Goal: Transaction & Acquisition: Obtain resource

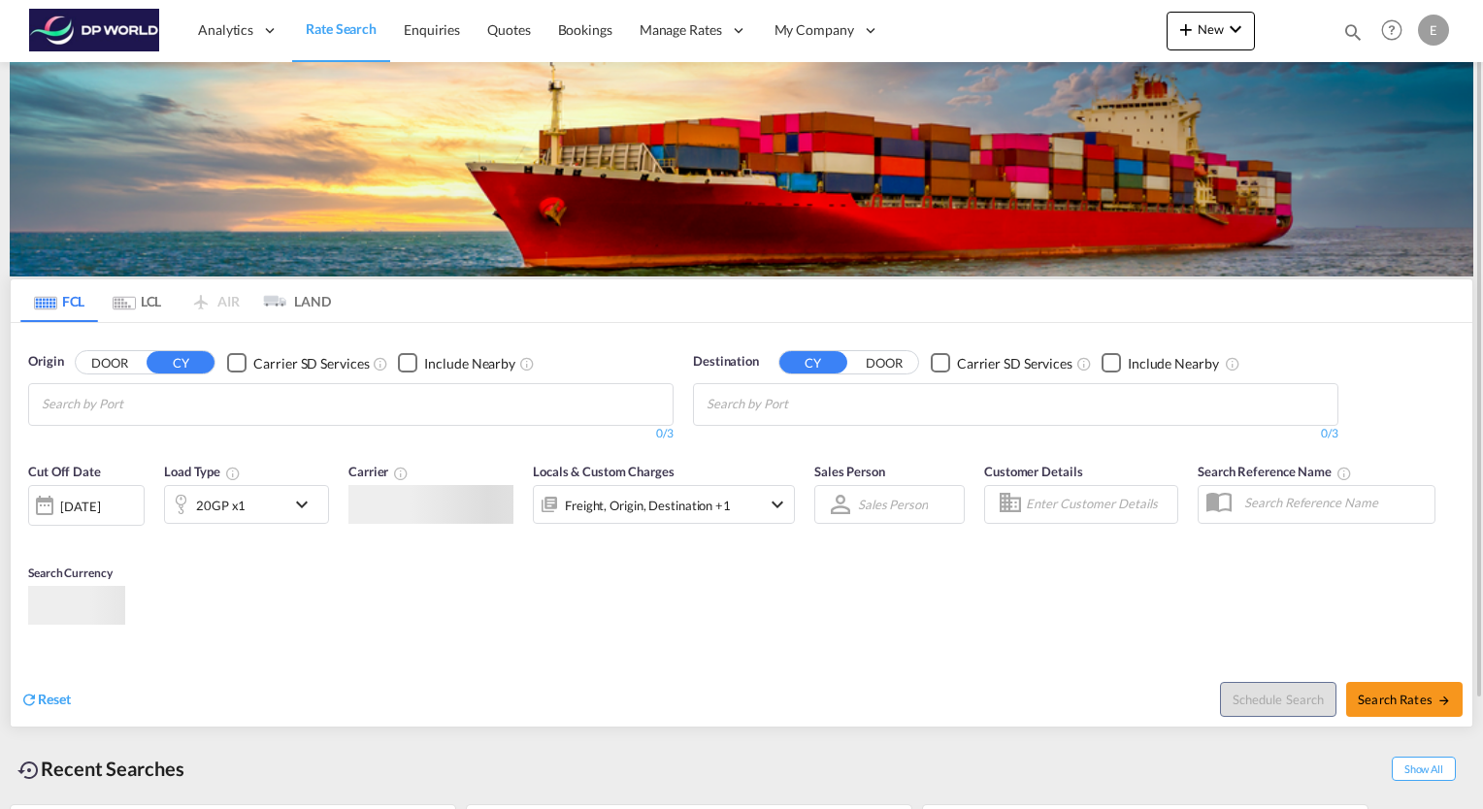
click at [124, 420] on md-chips at bounding box center [351, 404] width 644 height 41
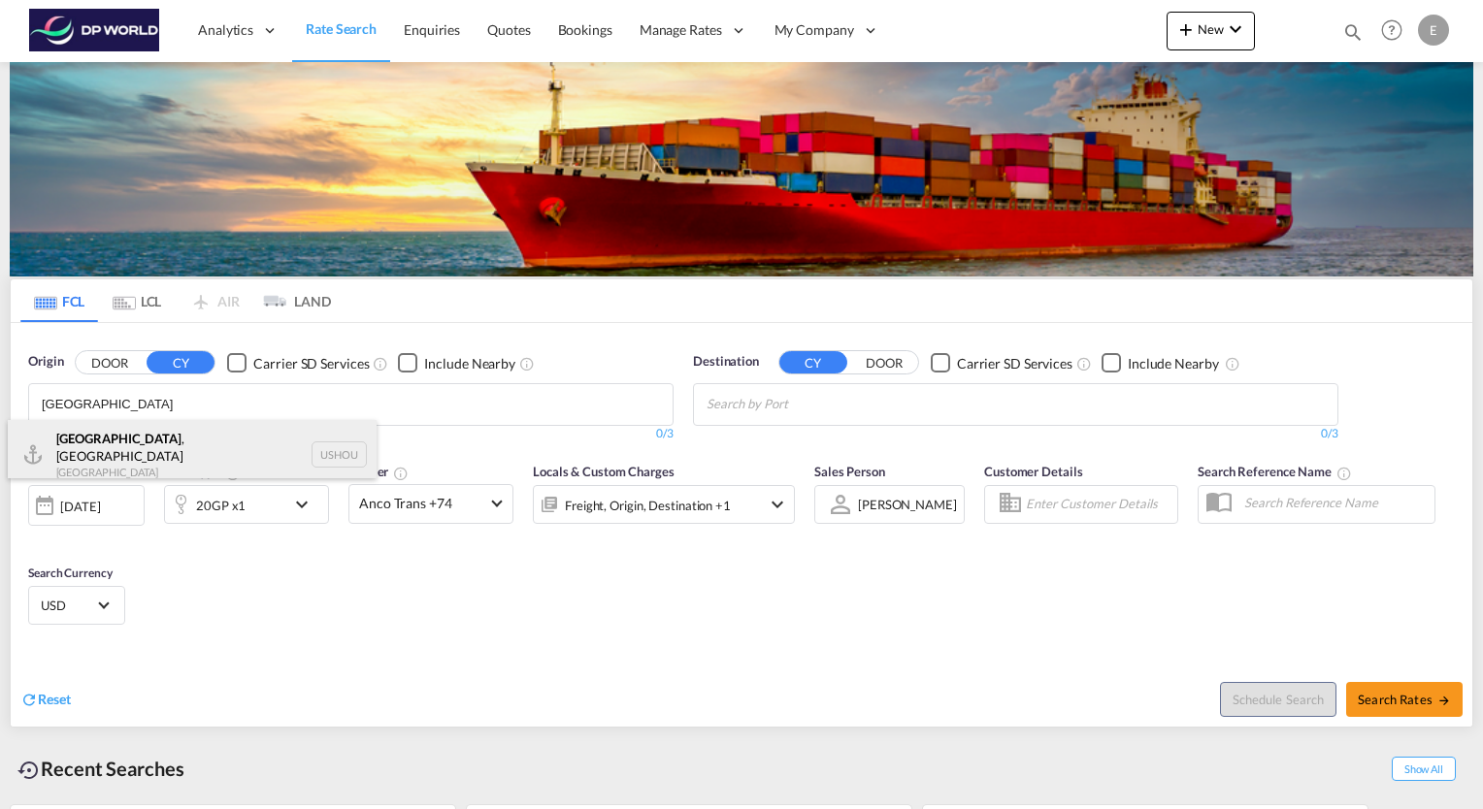
type input "[GEOGRAPHIC_DATA]"
click at [93, 425] on div "[GEOGRAPHIC_DATA] , [GEOGRAPHIC_DATA] [GEOGRAPHIC_DATA] USHOU" at bounding box center [192, 455] width 369 height 70
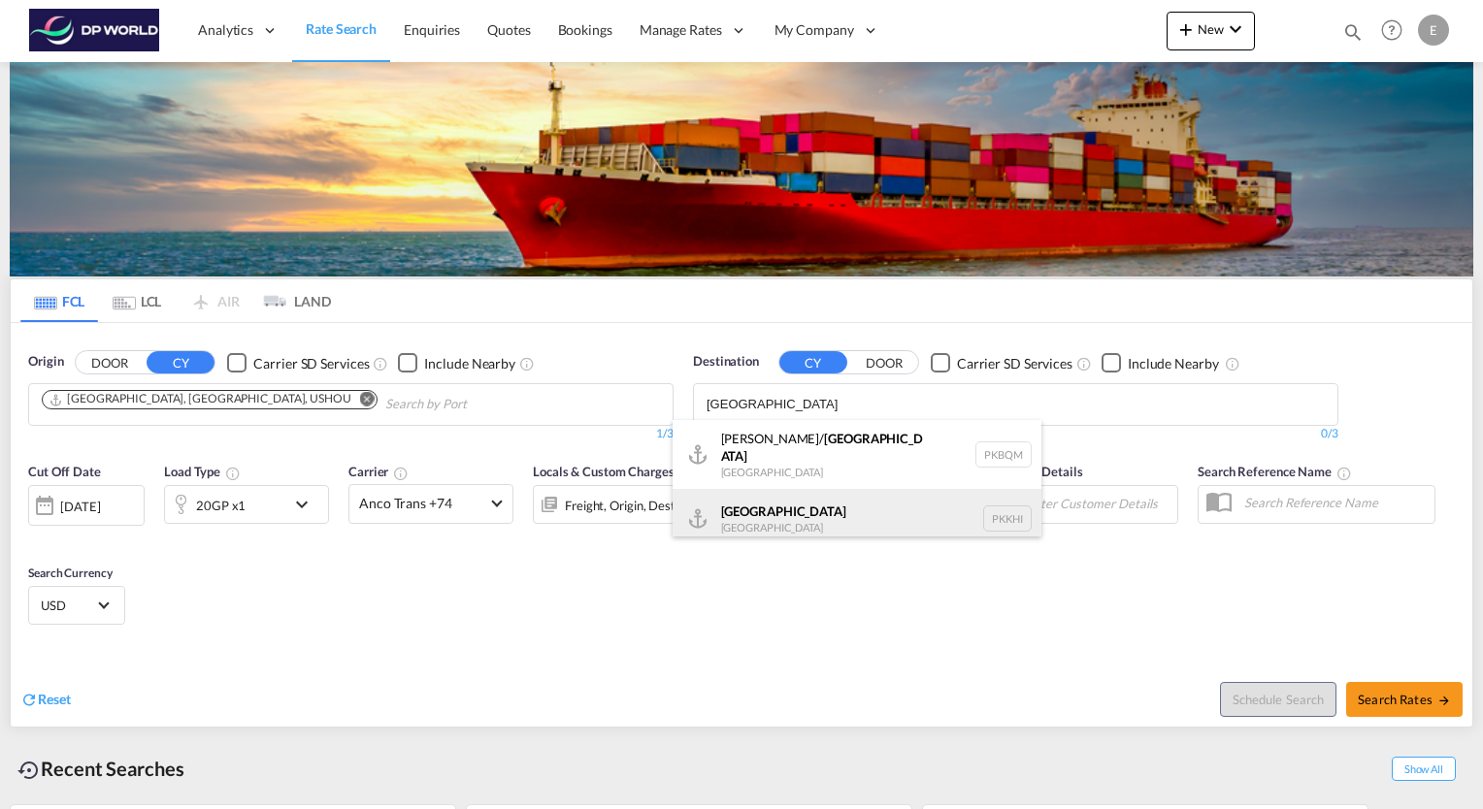
type input "[GEOGRAPHIC_DATA]"
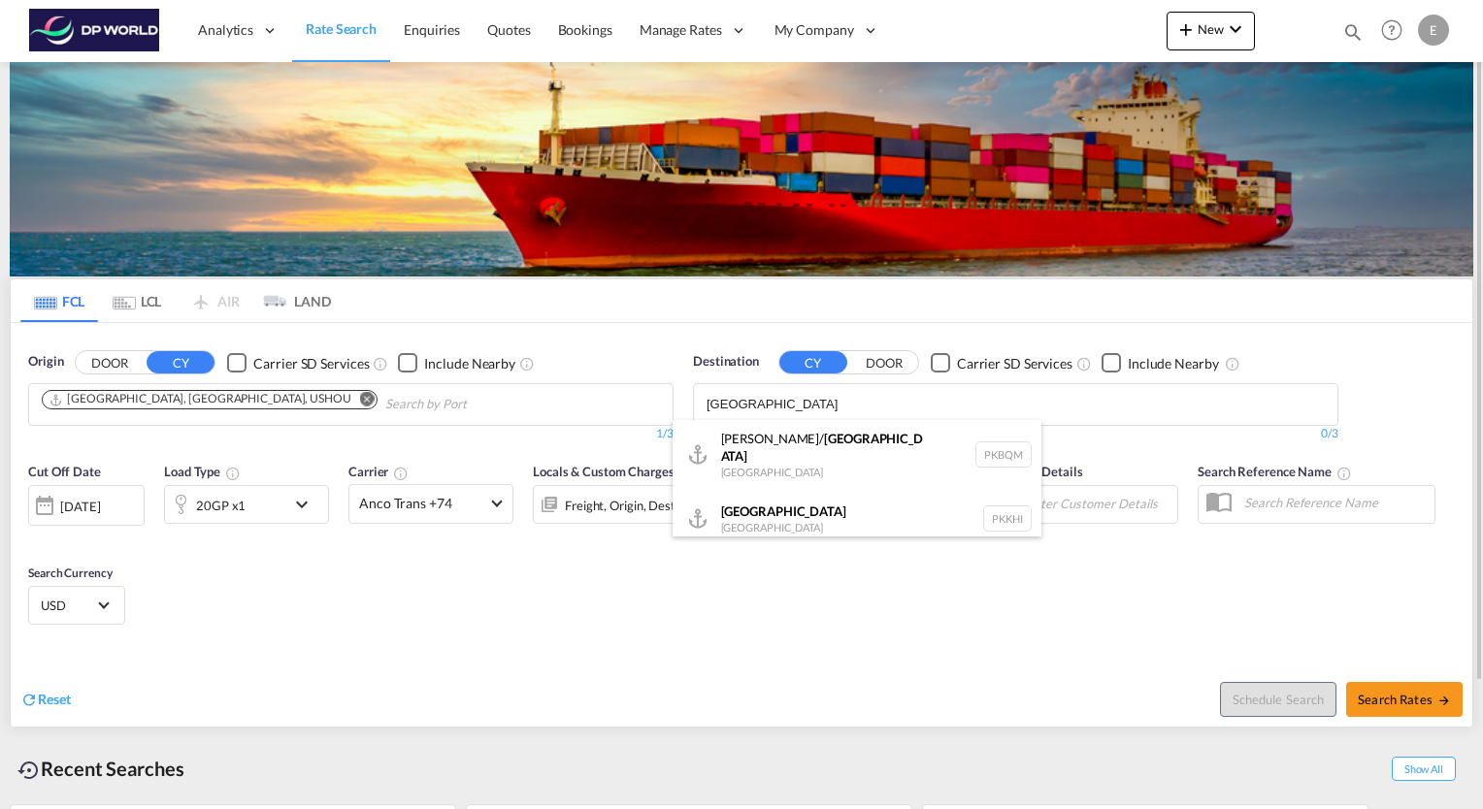
click at [751, 494] on div "Karachi [GEOGRAPHIC_DATA] PKKHI" at bounding box center [857, 518] width 369 height 58
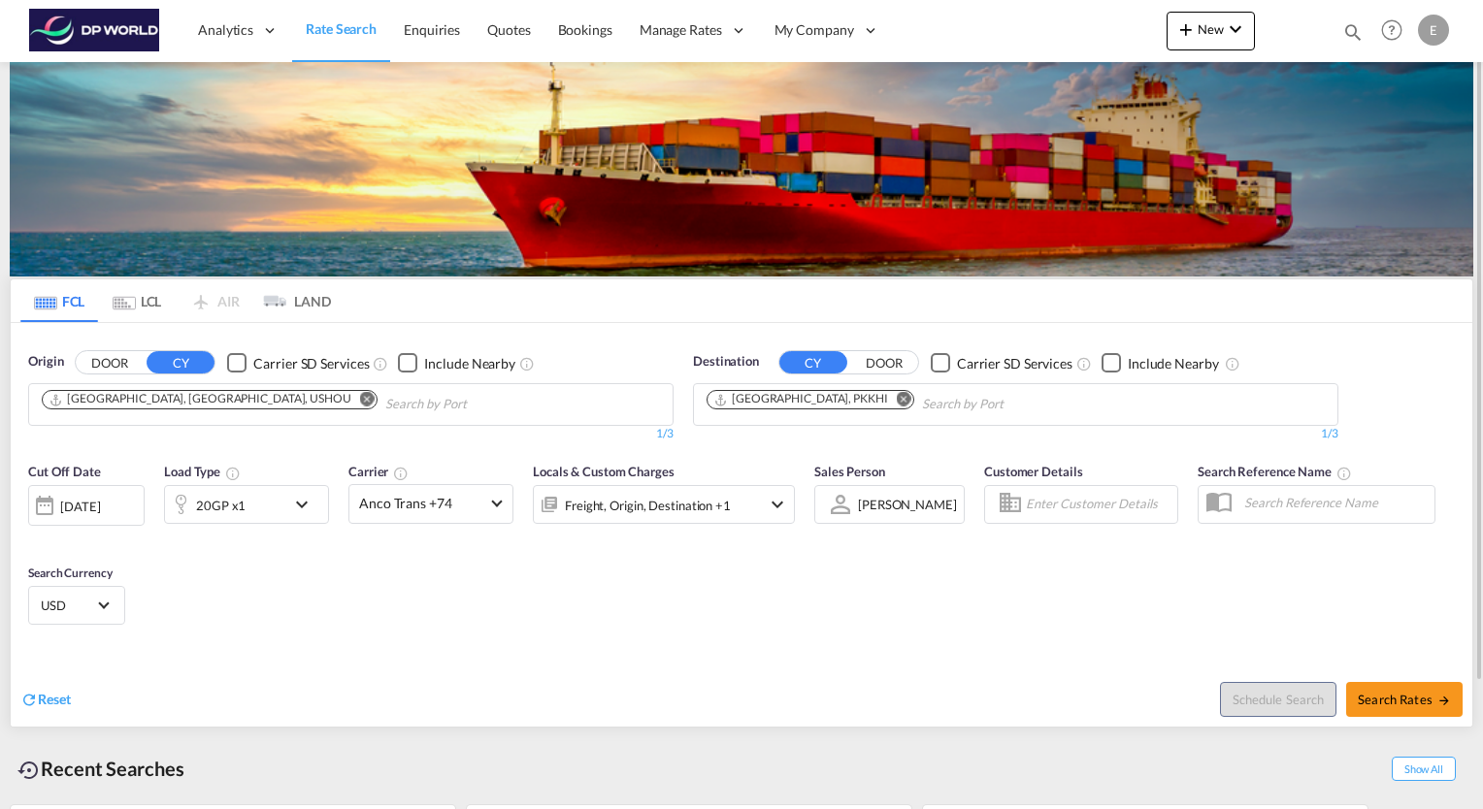
click at [299, 504] on md-icon "icon-chevron-down" at bounding box center [306, 504] width 33 height 23
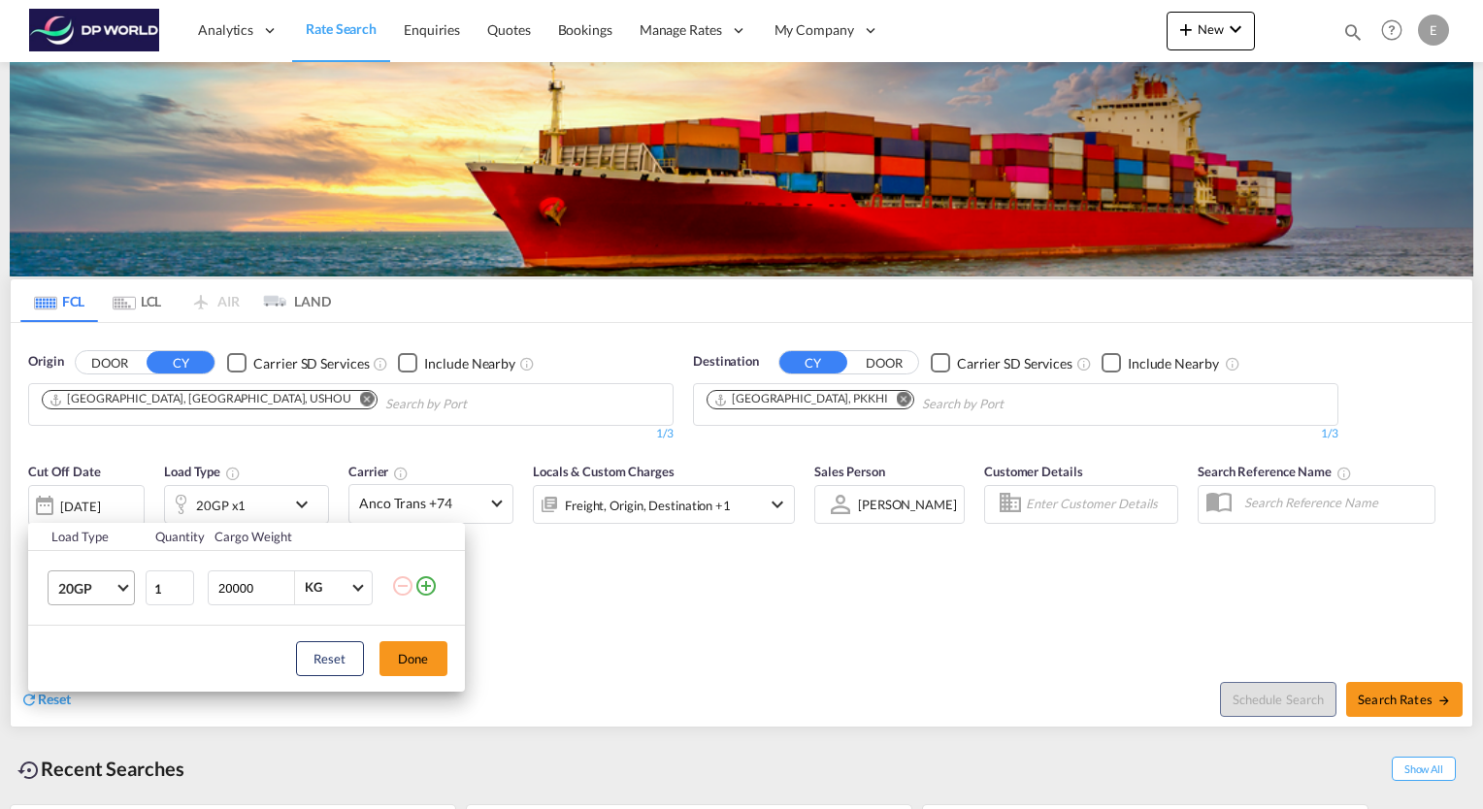
click at [123, 587] on span "Choose: \a20GP" at bounding box center [122, 585] width 11 height 11
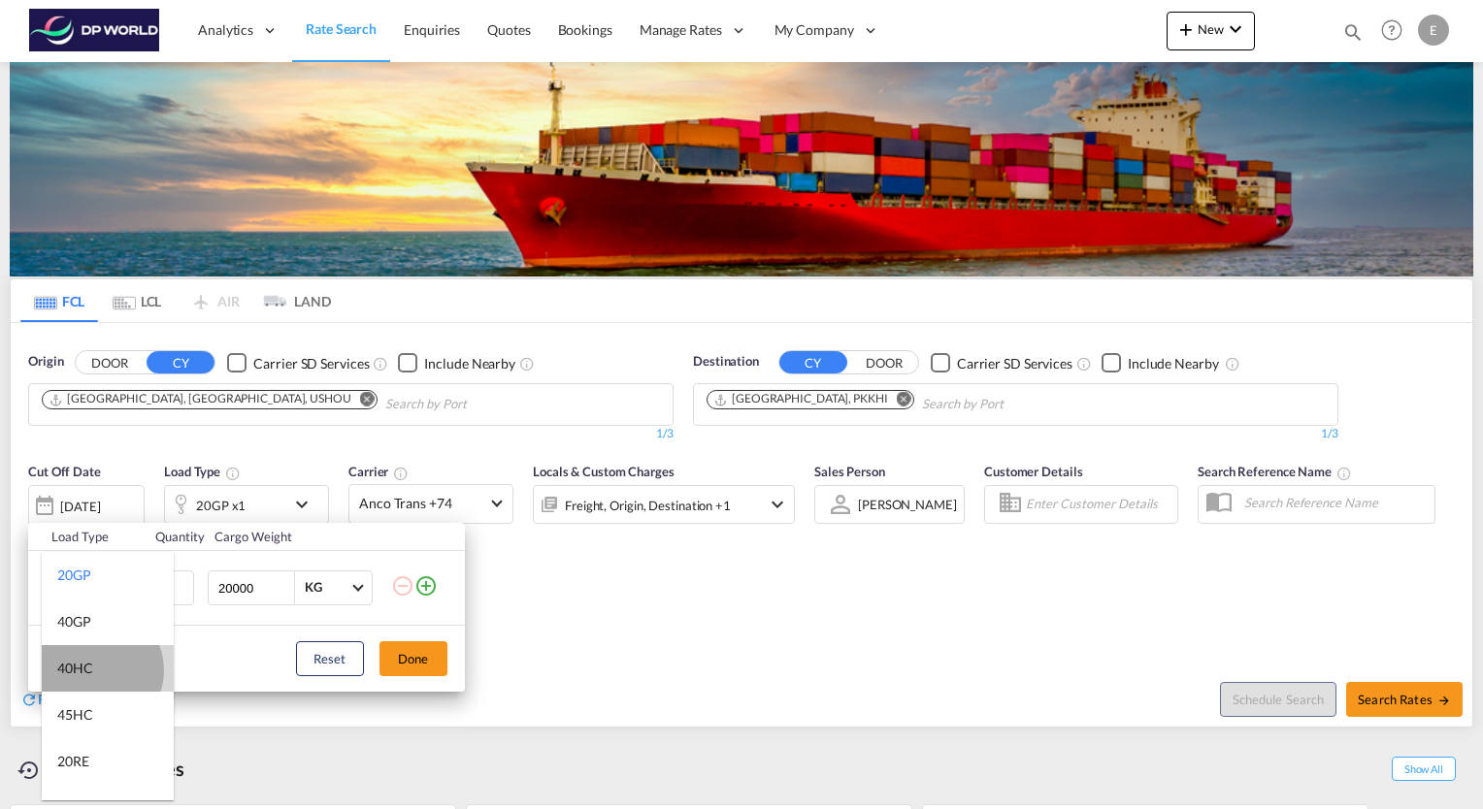
click at [96, 670] on md-option "40HC" at bounding box center [108, 668] width 132 height 47
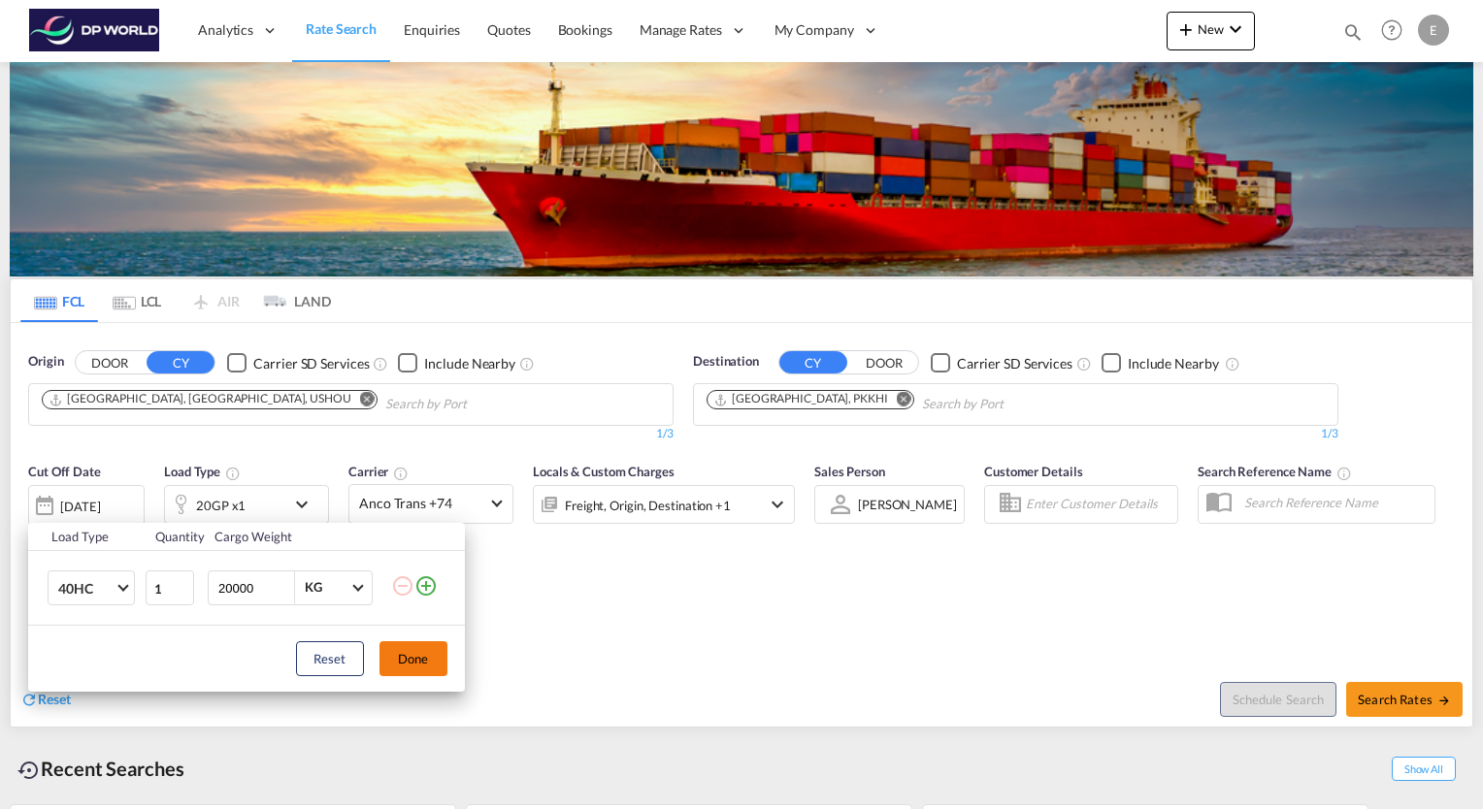
click at [409, 655] on button "Done" at bounding box center [414, 659] width 68 height 35
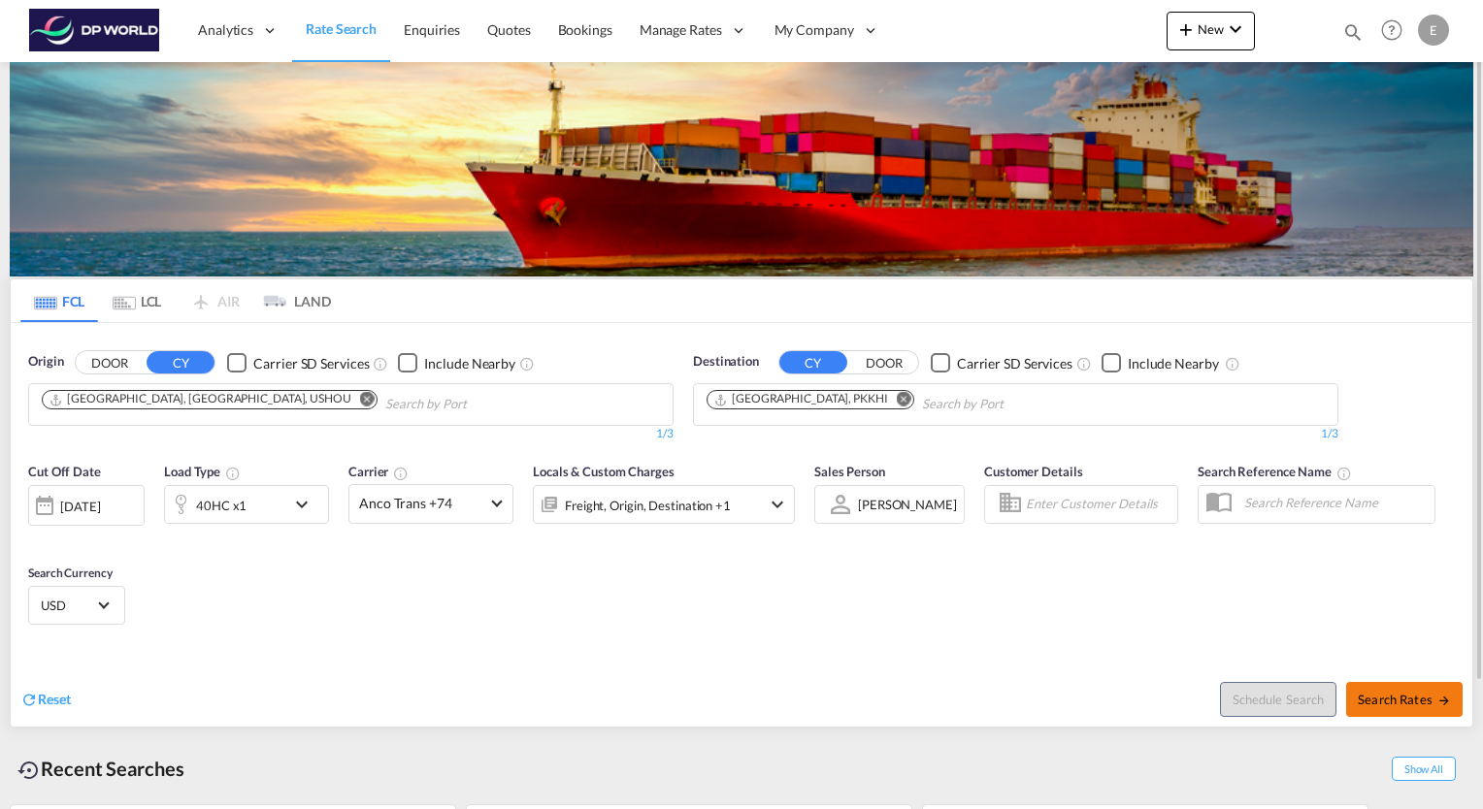
click at [1389, 697] on span "Search Rates" at bounding box center [1404, 700] width 93 height 16
type input "USHOU to PKKHI / [DATE]"
